Goal: Find specific page/section: Find specific page/section

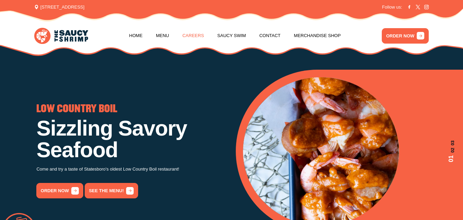
click at [196, 39] on link "Careers" at bounding box center [193, 36] width 22 height 26
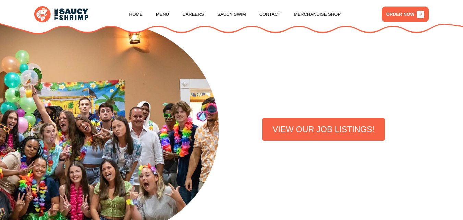
scroll to position [137, 0]
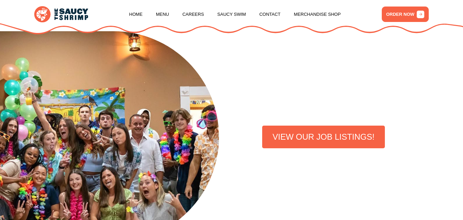
click at [303, 138] on link "VIEW OUR JOB LISTINGS!" at bounding box center [323, 136] width 122 height 23
